Goal: Information Seeking & Learning: Find specific fact

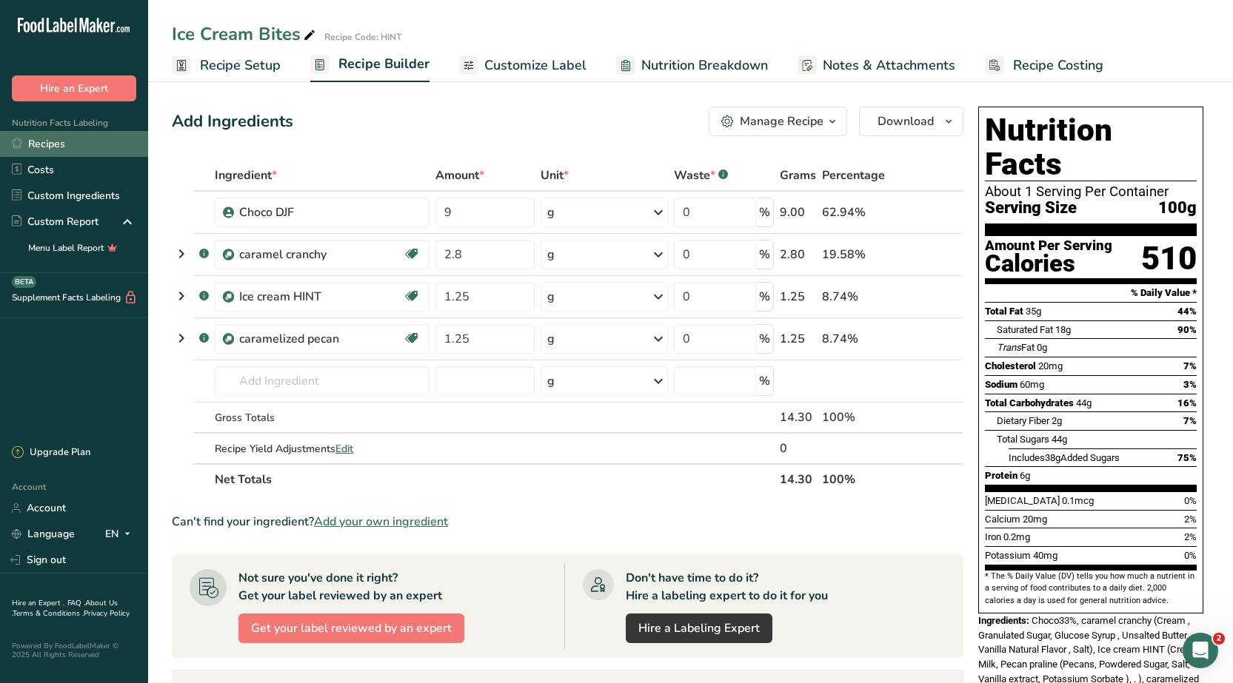
click at [47, 143] on link "Recipes" at bounding box center [74, 144] width 148 height 26
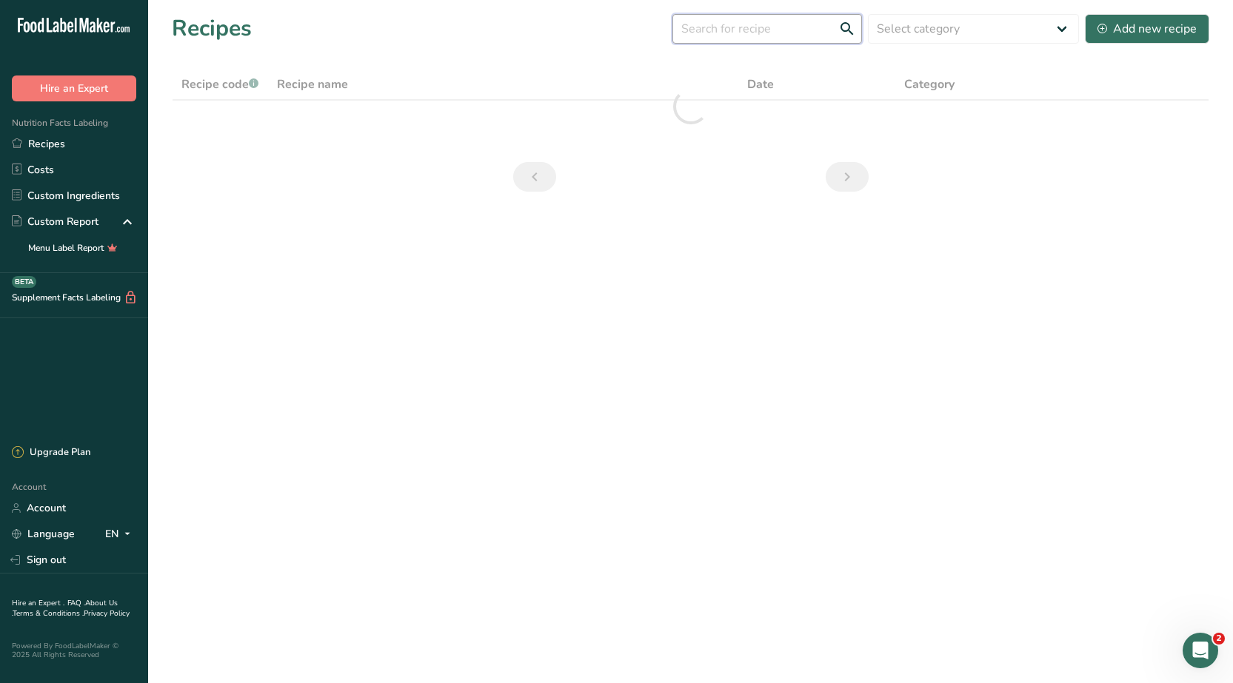
click at [744, 25] on input "text" at bounding box center [767, 29] width 190 height 30
click at [743, 34] on input "ىخ" at bounding box center [767, 29] width 190 height 30
type input "ى"
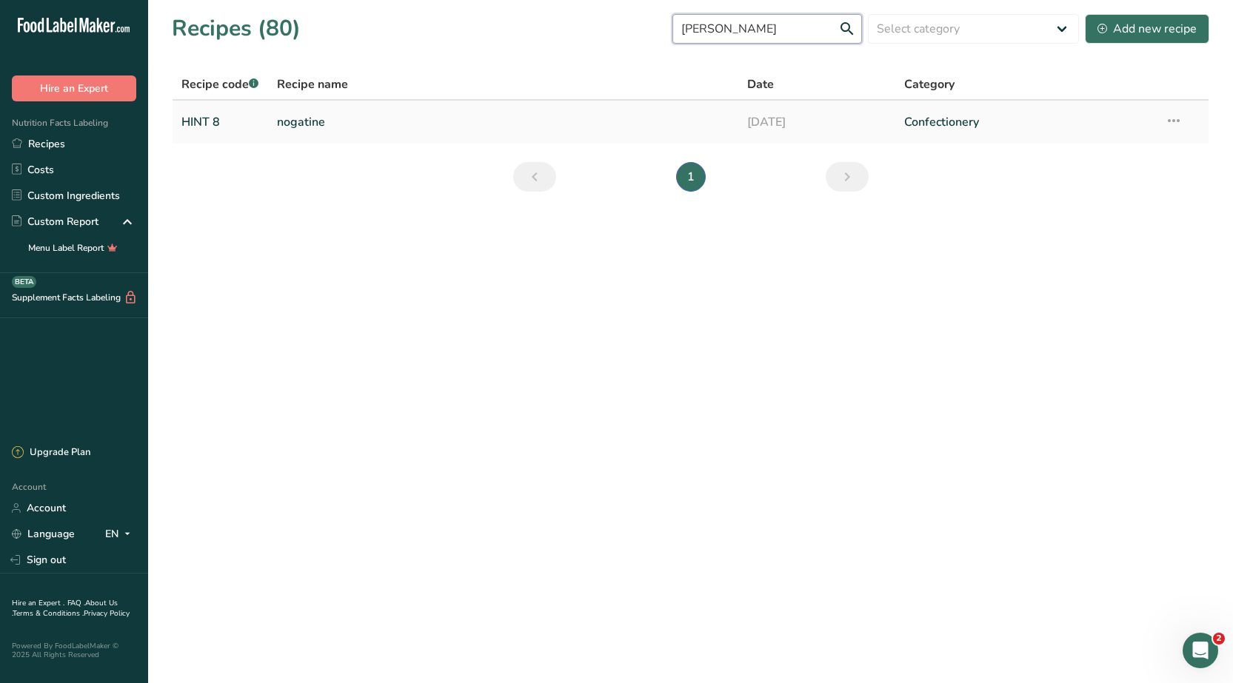
type input "[PERSON_NAME]"
drag, startPoint x: 290, startPoint y: 116, endPoint x: 299, endPoint y: 123, distance: 11.1
click at [290, 118] on link "nogatine" at bounding box center [503, 122] width 452 height 31
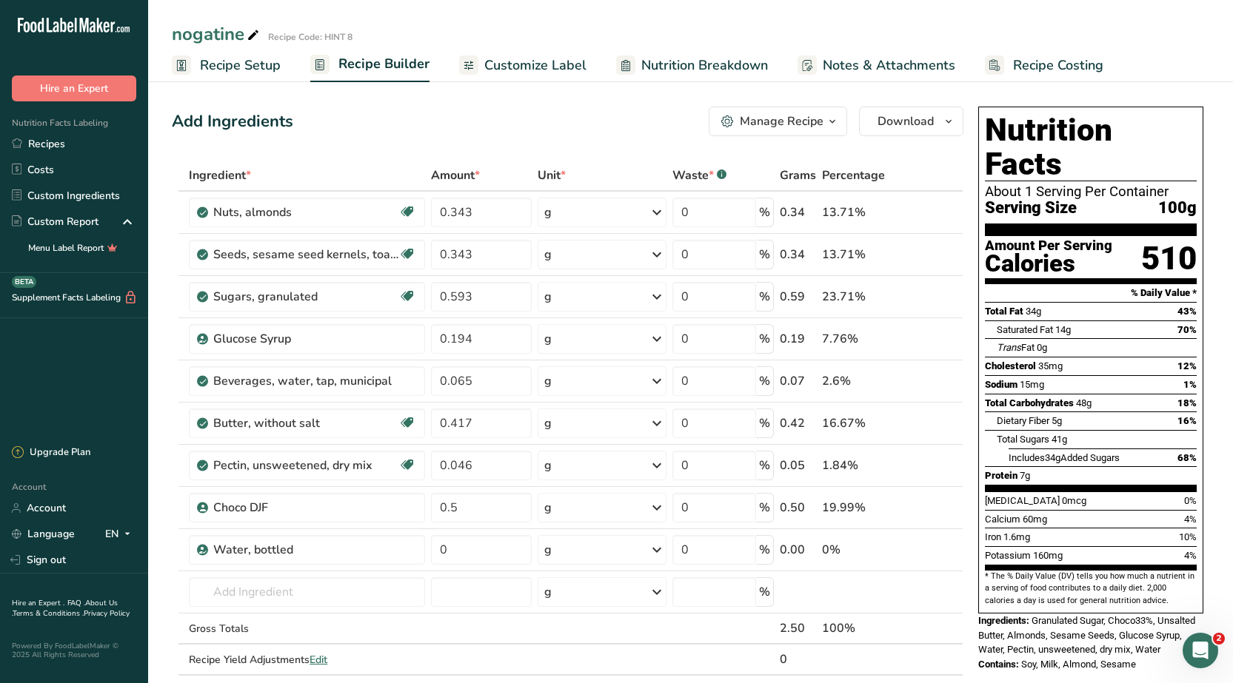
drag, startPoint x: 1139, startPoint y: 627, endPoint x: 1024, endPoint y: 650, distance: 117.8
click at [1024, 650] on div "Nutrition Facts About 1 Serving Per Container Serving Size 100g Amount Per Serv…" at bounding box center [1090, 394] width 237 height 586
copy span "Soy, Milk, Almond, Sesame"
click at [78, 138] on link "Recipes" at bounding box center [74, 144] width 148 height 26
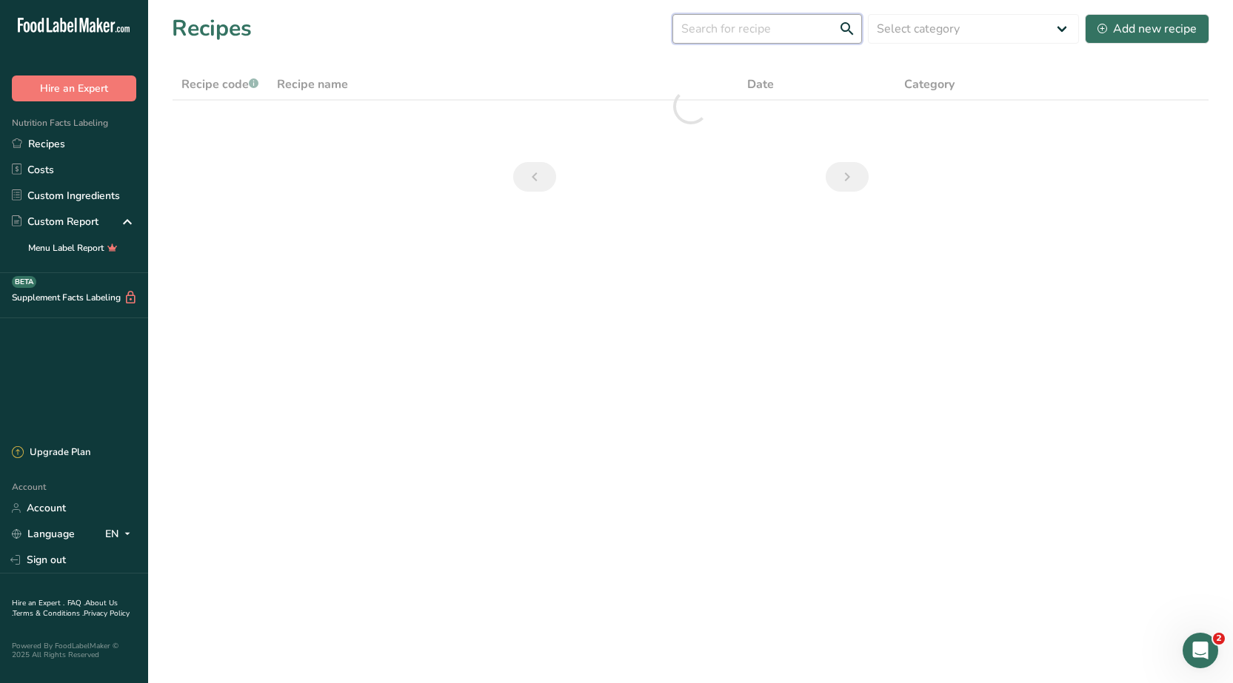
click at [736, 33] on input "text" at bounding box center [767, 29] width 190 height 30
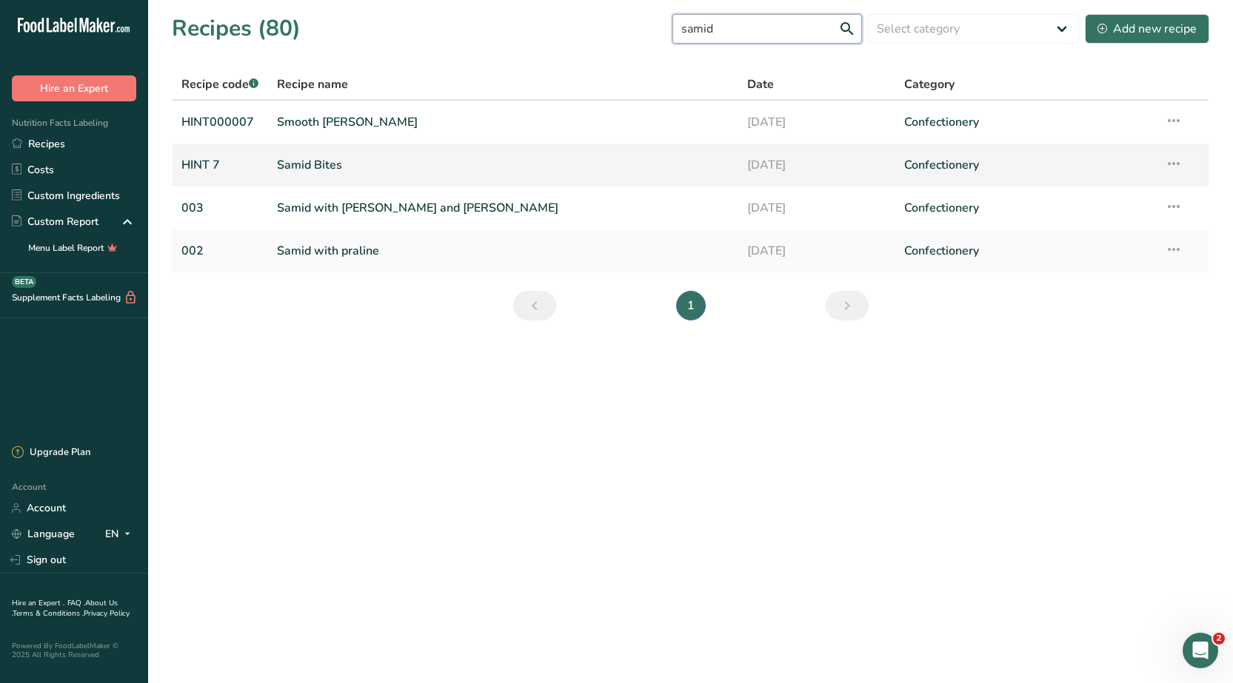
type input "samid"
click at [314, 164] on link "Samid Bites" at bounding box center [503, 165] width 452 height 31
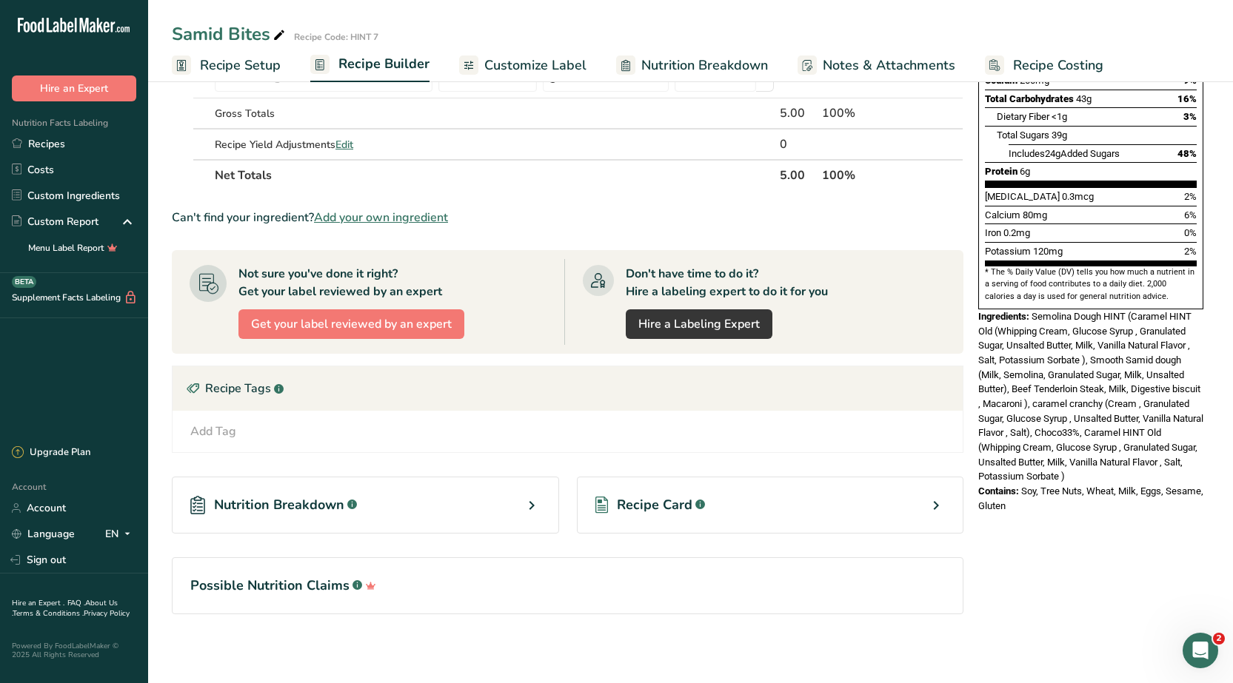
scroll to position [307, 0]
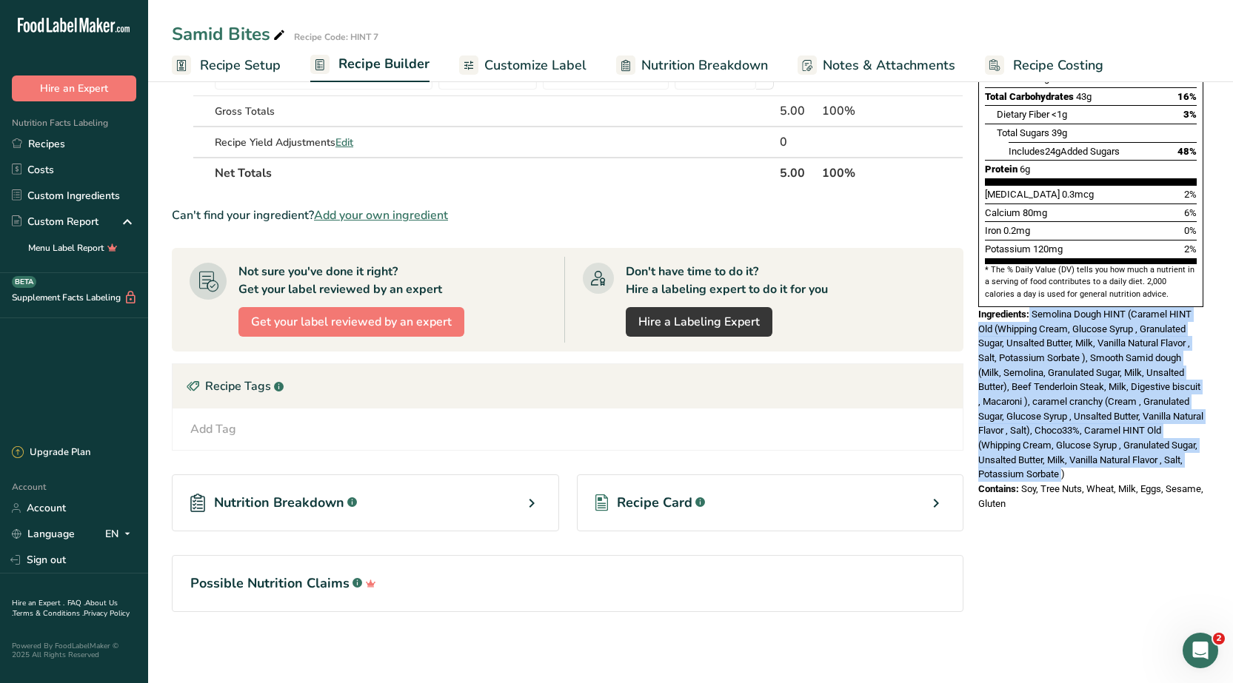
drag, startPoint x: 1151, startPoint y: 438, endPoint x: 1031, endPoint y: 283, distance: 196.4
click at [1031, 307] on div "Ingredients: Semolina Dough HINT (Caramel HINT Old (Whipping Cream, Glucose Syr…" at bounding box center [1090, 394] width 225 height 175
copy div "Semolina Dough HINT (Caramel HINT Old (Whipping Cream, Glucose Syrup , Granulat…"
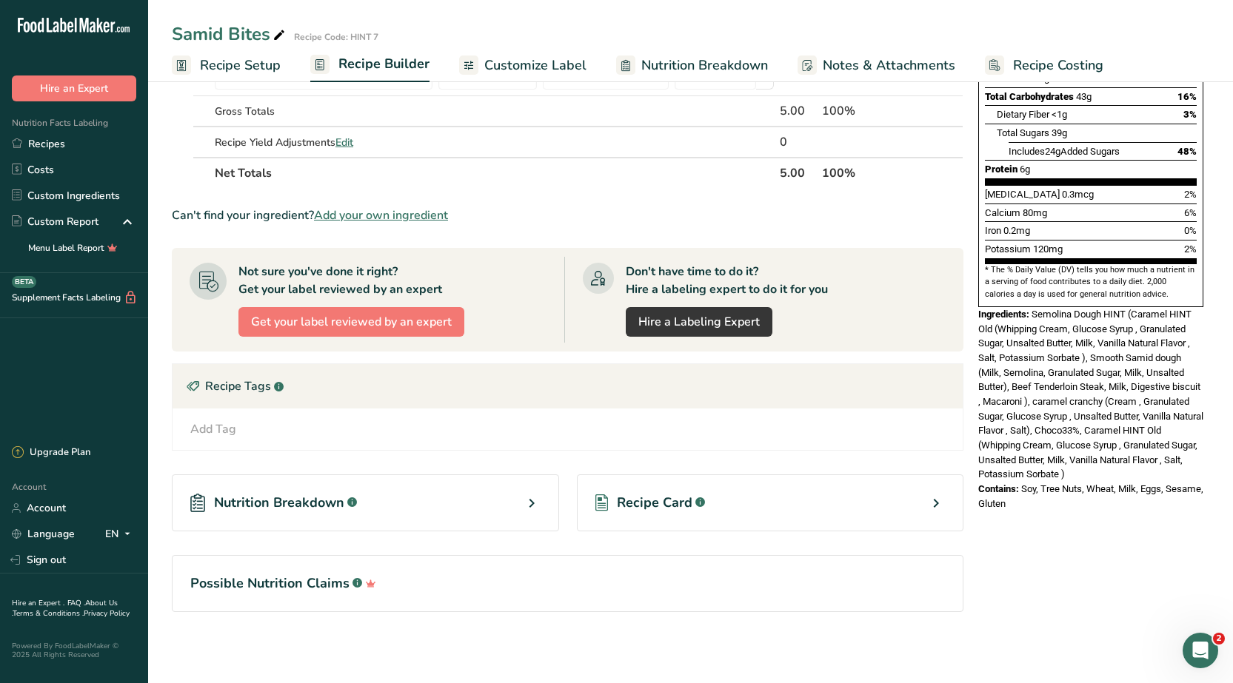
click at [1047, 480] on div "Nutrition Facts About 1 Serving Per Container Serving Size 100g Amount Per Serv…" at bounding box center [1090, 155] width 237 height 723
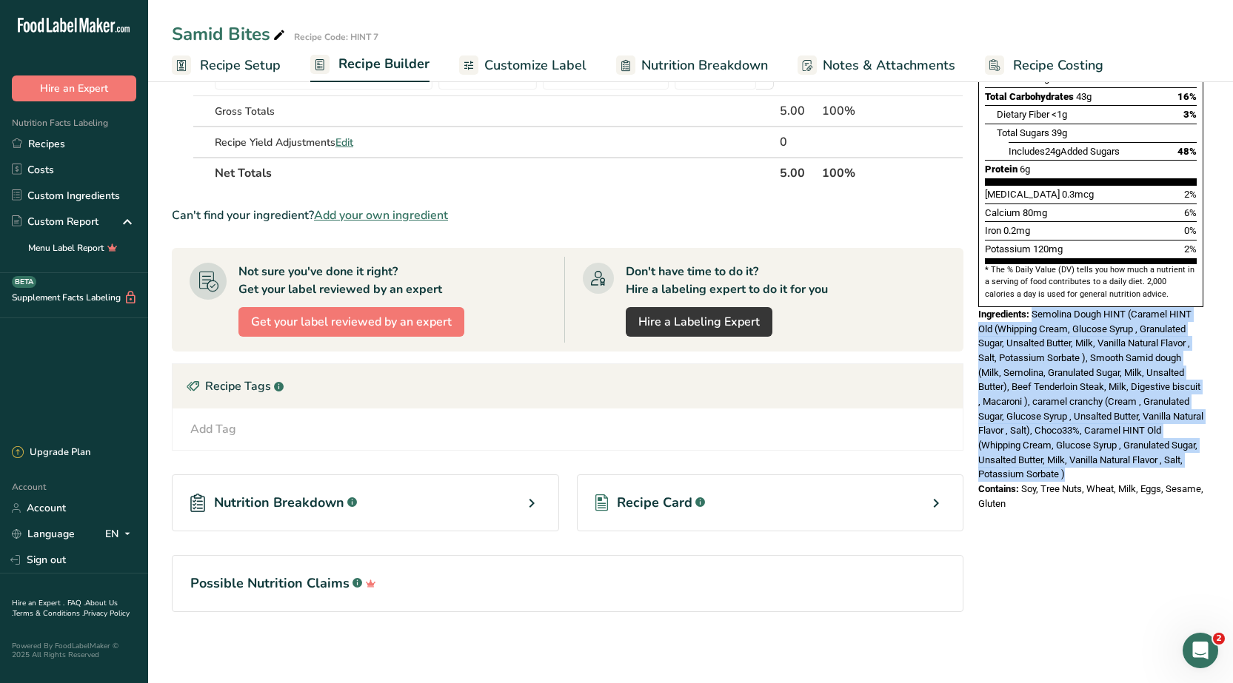
drag, startPoint x: 1156, startPoint y: 438, endPoint x: 1035, endPoint y: 281, distance: 197.4
click at [1035, 307] on div "Ingredients: Semolina Dough HINT (Caramel HINT Old (Whipping Cream, Glucose Syr…" at bounding box center [1090, 394] width 225 height 175
copy span "Semolina Dough HINT (Caramel HINT Old (Whipping Cream, Glucose Syrup , Granulat…"
drag, startPoint x: 1047, startPoint y: 468, endPoint x: 1019, endPoint y: 461, distance: 28.9
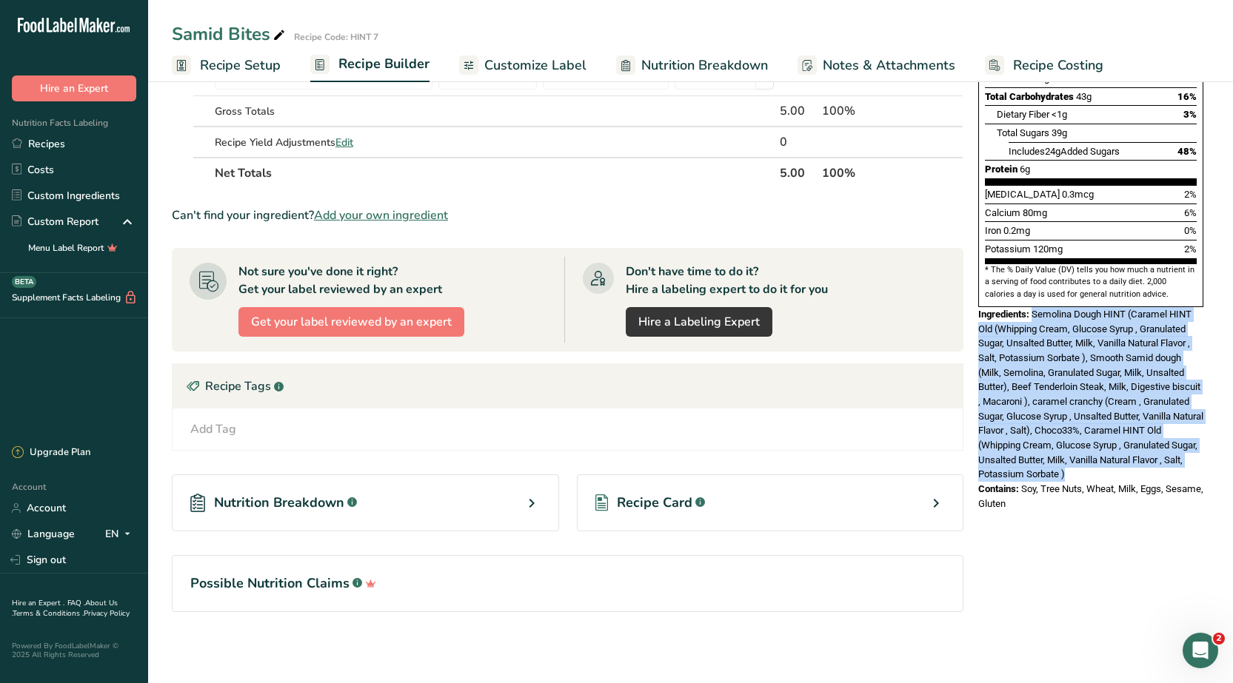
click at [1019, 482] on div "Contains: Soy, Tree Nuts, Wheat, Milk, Eggs, Sesame, Gluten" at bounding box center [1090, 496] width 225 height 29
copy div "Soy, Tree Nuts, Wheat, Milk, Eggs, Sesame, Gluten"
